Goal: Task Accomplishment & Management: Use online tool/utility

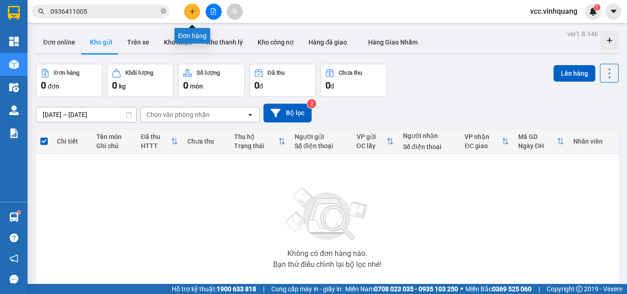
click at [193, 8] on icon "plus" at bounding box center [192, 11] width 6 height 6
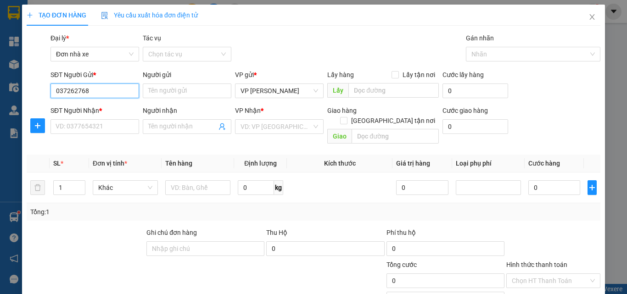
type input "0372627684"
click at [102, 110] on div "0372627684 - [PERSON_NAME]" at bounding box center [101, 109] width 90 height 10
type input "XUÂN"
type input "0398052496"
type input "DŨNG"
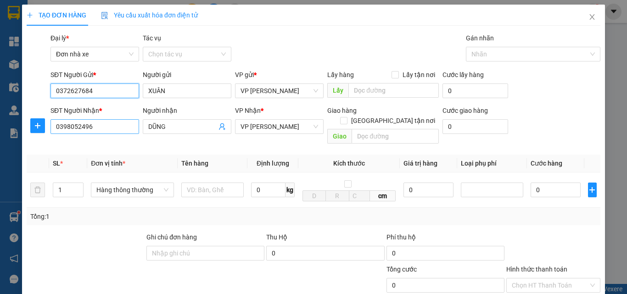
type input "0372627684"
click at [106, 127] on input "0398052496" at bounding box center [95, 126] width 89 height 15
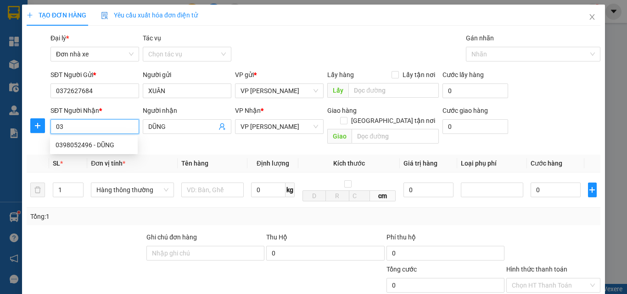
type input "0"
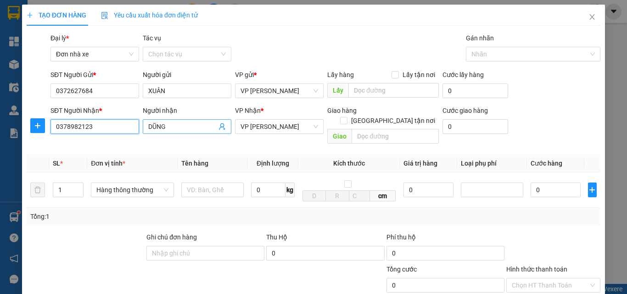
type input "0378982123"
click at [172, 123] on input "DŨNG" at bounding box center [182, 127] width 68 height 10
type input "D"
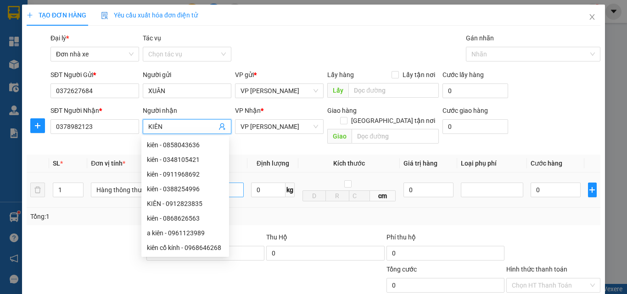
type input "KIÊN"
click at [231, 183] on input "text" at bounding box center [212, 190] width 62 height 15
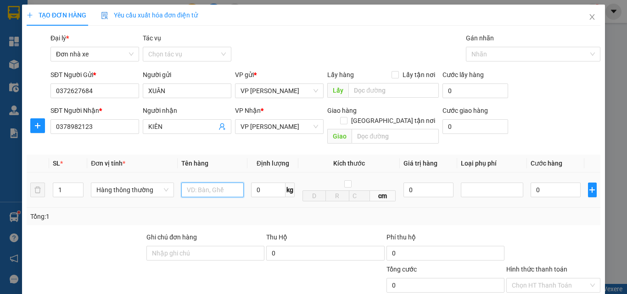
click at [214, 183] on input "text" at bounding box center [212, 190] width 62 height 15
type input "HỘP LOA"
click at [261, 183] on input "0" at bounding box center [268, 190] width 34 height 15
type input "23"
type input "60.000"
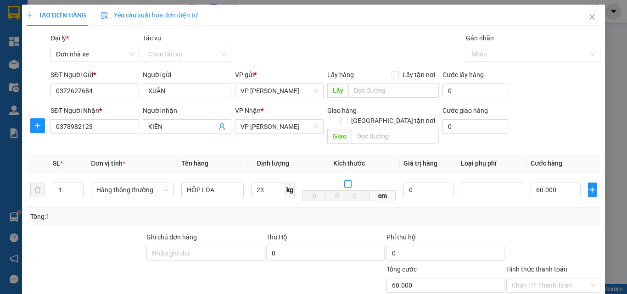
type input "60.000"
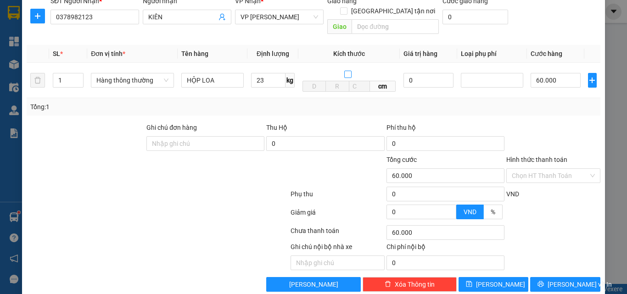
scroll to position [116, 0]
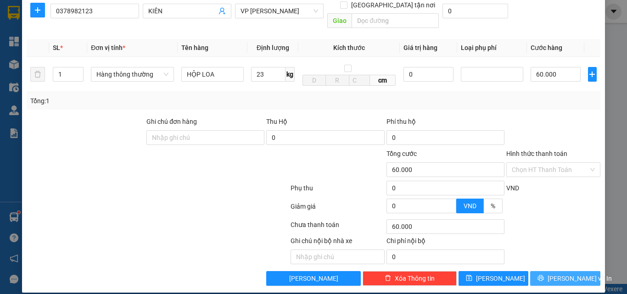
click at [559, 274] on span "[PERSON_NAME] và In" at bounding box center [580, 279] width 64 height 10
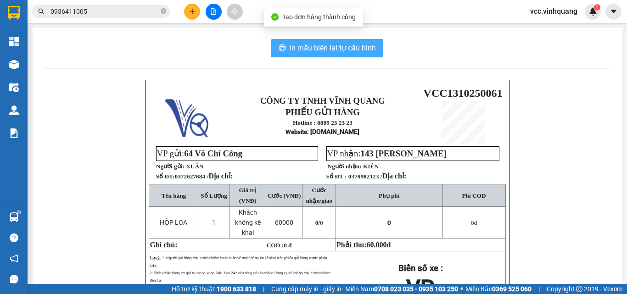
click at [326, 43] on span "In mẫu biên lai tự cấu hình" at bounding box center [333, 47] width 86 height 11
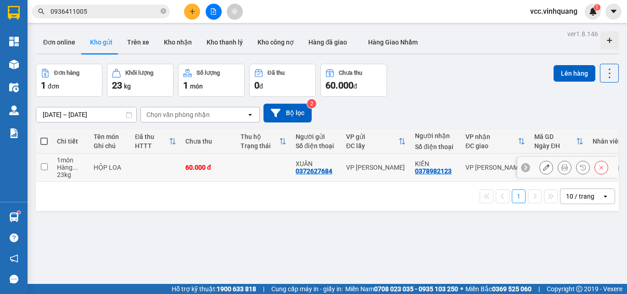
click at [44, 166] on input "checkbox" at bounding box center [44, 166] width 7 height 7
checkbox input "true"
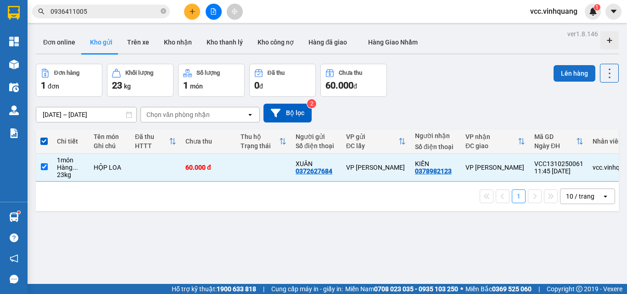
click at [573, 70] on button "Lên hàng" at bounding box center [575, 73] width 42 height 17
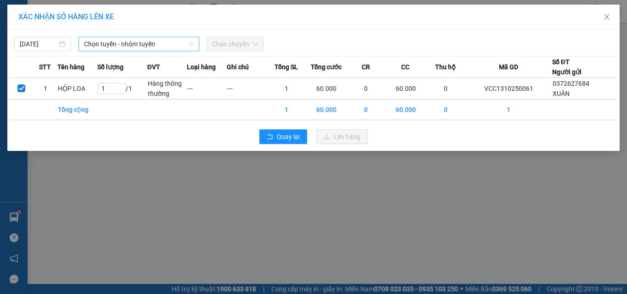
click at [145, 44] on span "Chọn tuyến - nhóm tuyến" at bounding box center [139, 44] width 110 height 14
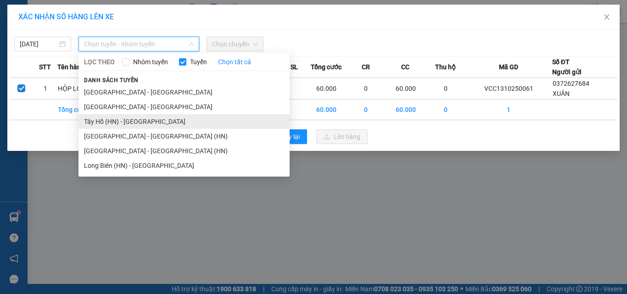
click at [139, 121] on li "Tây Hồ (HN) - [GEOGRAPHIC_DATA]" at bounding box center [184, 121] width 211 height 15
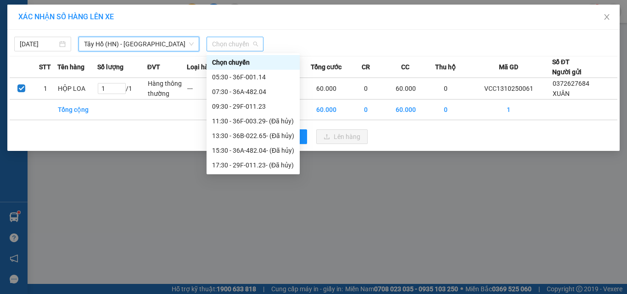
click at [237, 42] on span "Chọn chuyến" at bounding box center [235, 44] width 46 height 14
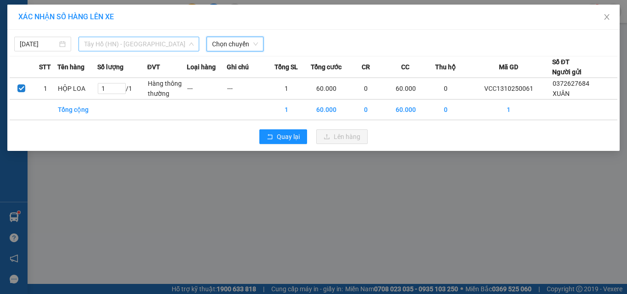
click at [131, 43] on span "Tây Hồ (HN) - [GEOGRAPHIC_DATA]" at bounding box center [139, 44] width 110 height 14
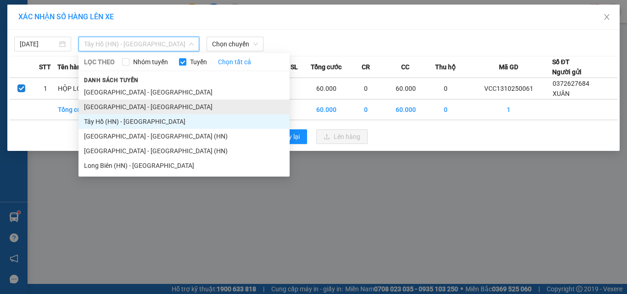
click at [127, 107] on li "[GEOGRAPHIC_DATA] - [GEOGRAPHIC_DATA]" at bounding box center [184, 107] width 211 height 15
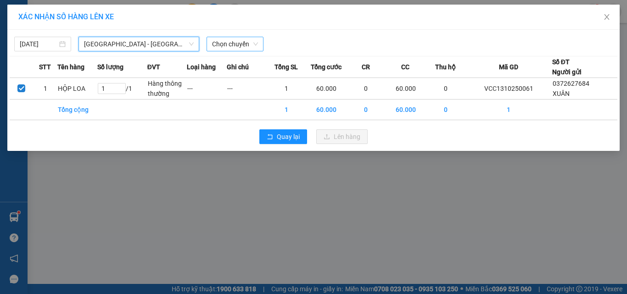
click at [235, 45] on span "Chọn chuyến" at bounding box center [235, 44] width 46 height 14
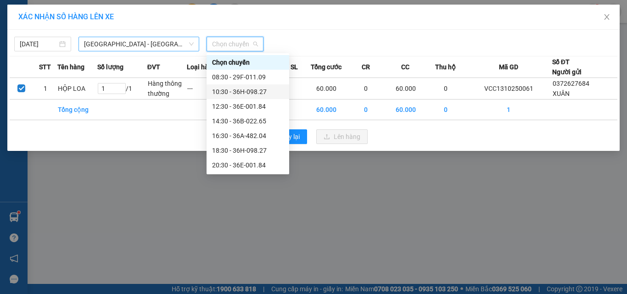
click at [127, 42] on span "[GEOGRAPHIC_DATA] - [GEOGRAPHIC_DATA]" at bounding box center [139, 44] width 110 height 14
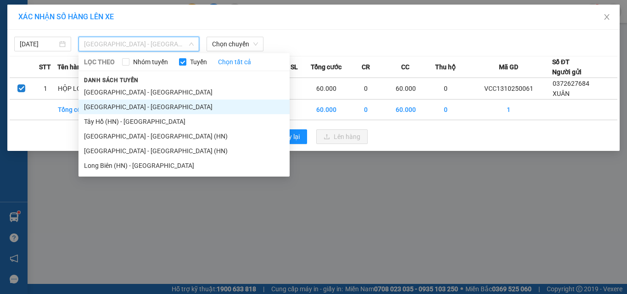
drag, startPoint x: 129, startPoint y: 121, endPoint x: 132, endPoint y: 116, distance: 5.8
click at [130, 120] on li "Tây Hồ (HN) - [GEOGRAPHIC_DATA]" at bounding box center [184, 121] width 211 height 15
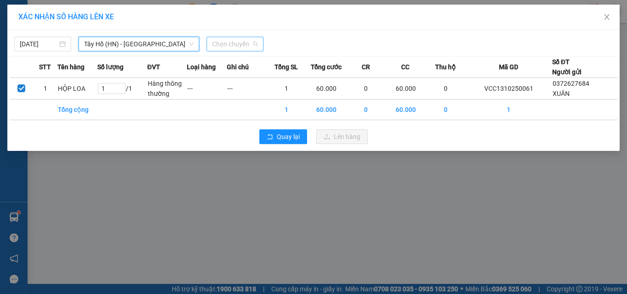
click at [240, 46] on span "Chọn chuyến" at bounding box center [235, 44] width 46 height 14
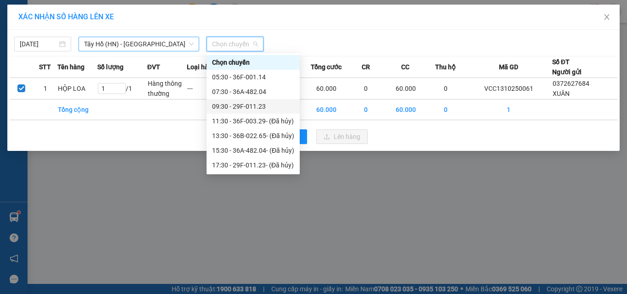
click at [119, 42] on span "Tây Hồ (HN) - [GEOGRAPHIC_DATA]" at bounding box center [139, 44] width 110 height 14
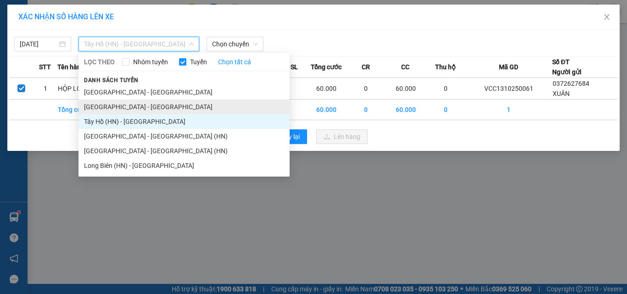
click at [134, 108] on li "[GEOGRAPHIC_DATA] - [GEOGRAPHIC_DATA]" at bounding box center [184, 107] width 211 height 15
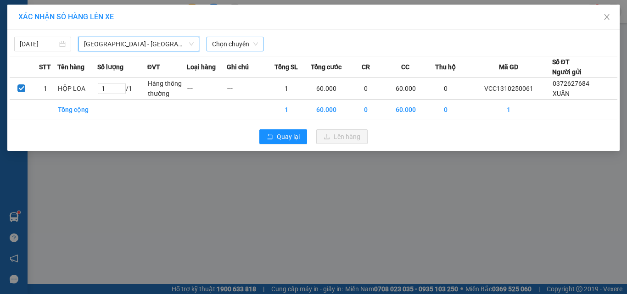
click at [231, 42] on span "Chọn chuyến" at bounding box center [235, 44] width 46 height 14
click at [118, 48] on span "[GEOGRAPHIC_DATA] - [GEOGRAPHIC_DATA]" at bounding box center [139, 44] width 110 height 14
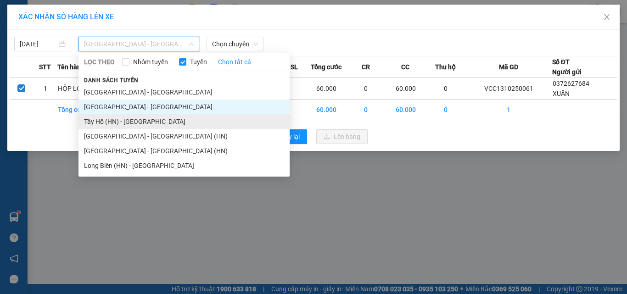
drag, startPoint x: 108, startPoint y: 120, endPoint x: 142, endPoint y: 108, distance: 36.3
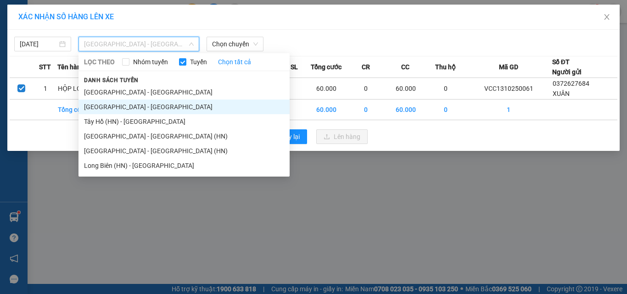
click at [108, 120] on li "Tây Hồ (HN) - [GEOGRAPHIC_DATA]" at bounding box center [184, 121] width 211 height 15
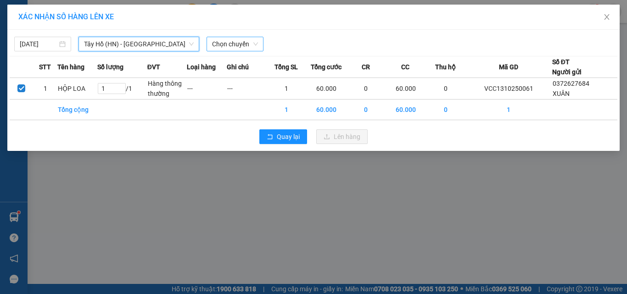
click at [237, 44] on span "Chọn chuyến" at bounding box center [235, 44] width 46 height 14
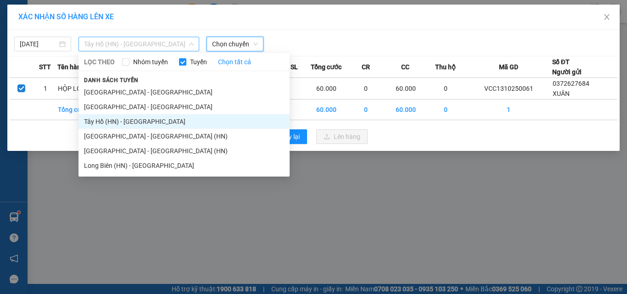
click at [124, 40] on span "Tây Hồ (HN) - [GEOGRAPHIC_DATA]" at bounding box center [139, 44] width 110 height 14
drag, startPoint x: 113, startPoint y: 104, endPoint x: 198, endPoint y: 65, distance: 93.9
click at [115, 104] on li "[GEOGRAPHIC_DATA] - [GEOGRAPHIC_DATA]" at bounding box center [184, 107] width 211 height 15
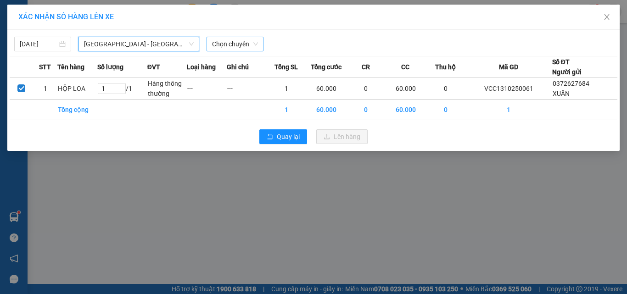
click at [232, 42] on span "Chọn chuyến" at bounding box center [235, 44] width 46 height 14
click at [125, 44] on span "[GEOGRAPHIC_DATA] - [GEOGRAPHIC_DATA]" at bounding box center [139, 44] width 110 height 14
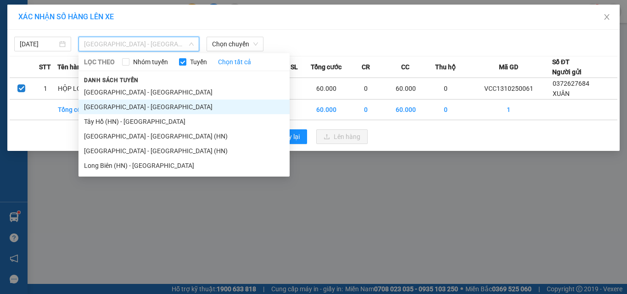
drag, startPoint x: 121, startPoint y: 122, endPoint x: 143, endPoint y: 119, distance: 21.7
click at [123, 122] on li "Tây Hồ (HN) - [GEOGRAPHIC_DATA]" at bounding box center [184, 121] width 211 height 15
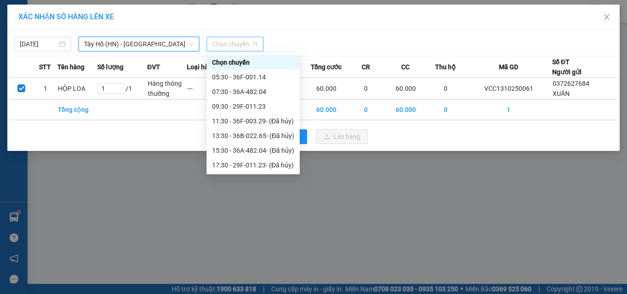
click at [238, 39] on span "Chọn chuyến" at bounding box center [235, 44] width 46 height 14
click at [159, 187] on div "XÁC NHẬN SỐ HÀNG LÊN XE [DATE] [GEOGRAPHIC_DATA] (HN) - [GEOGRAPHIC_DATA] LỌC T…" at bounding box center [313, 147] width 627 height 294
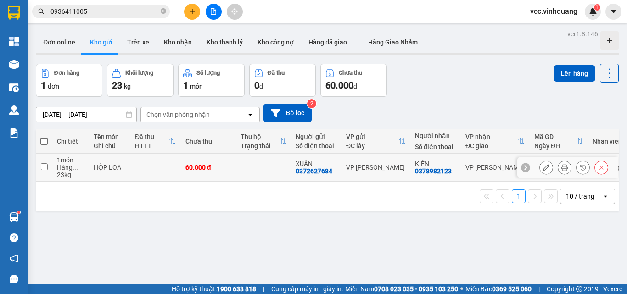
drag, startPoint x: 43, startPoint y: 165, endPoint x: 139, endPoint y: 129, distance: 102.2
click at [45, 165] on input "checkbox" at bounding box center [44, 166] width 7 height 7
checkbox input "true"
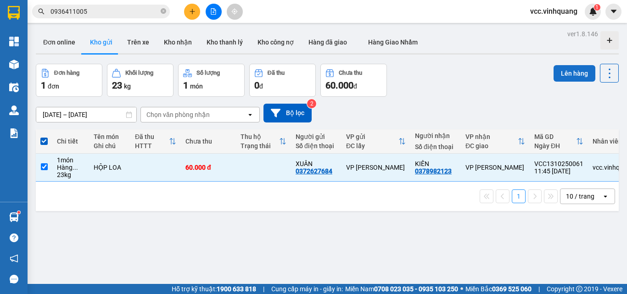
drag, startPoint x: 567, startPoint y: 71, endPoint x: 562, endPoint y: 72, distance: 4.7
click at [566, 72] on button "Lên hàng" at bounding box center [575, 73] width 42 height 17
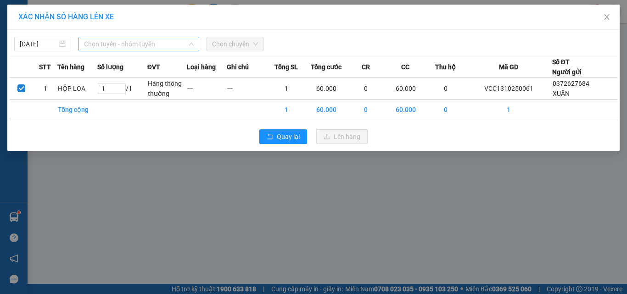
click at [91, 44] on span "Chọn tuyến - nhóm tuyến" at bounding box center [139, 44] width 110 height 14
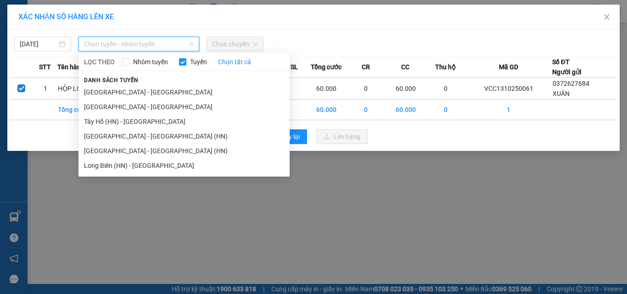
drag, startPoint x: 101, startPoint y: 104, endPoint x: 109, endPoint y: 104, distance: 8.3
click at [105, 104] on li "[GEOGRAPHIC_DATA] - [GEOGRAPHIC_DATA]" at bounding box center [184, 107] width 211 height 15
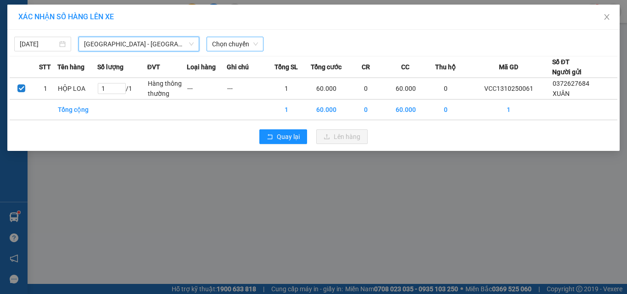
click at [238, 43] on span "Chọn chuyến" at bounding box center [235, 44] width 46 height 14
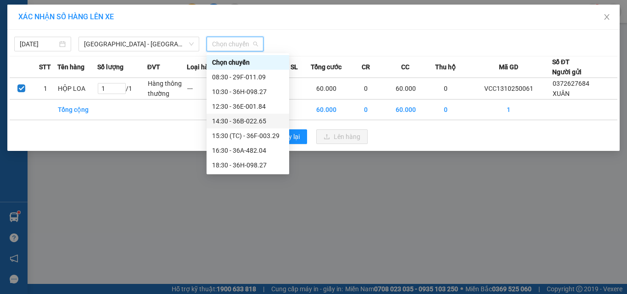
click at [254, 121] on div "14:30 - 36B-022.65" at bounding box center [248, 121] width 72 height 10
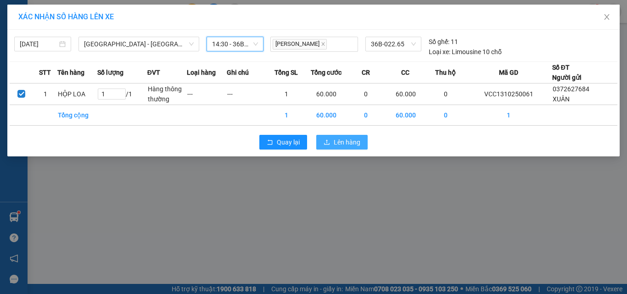
click at [346, 144] on span "Lên hàng" at bounding box center [347, 142] width 27 height 10
